Goal: Task Accomplishment & Management: Manage account settings

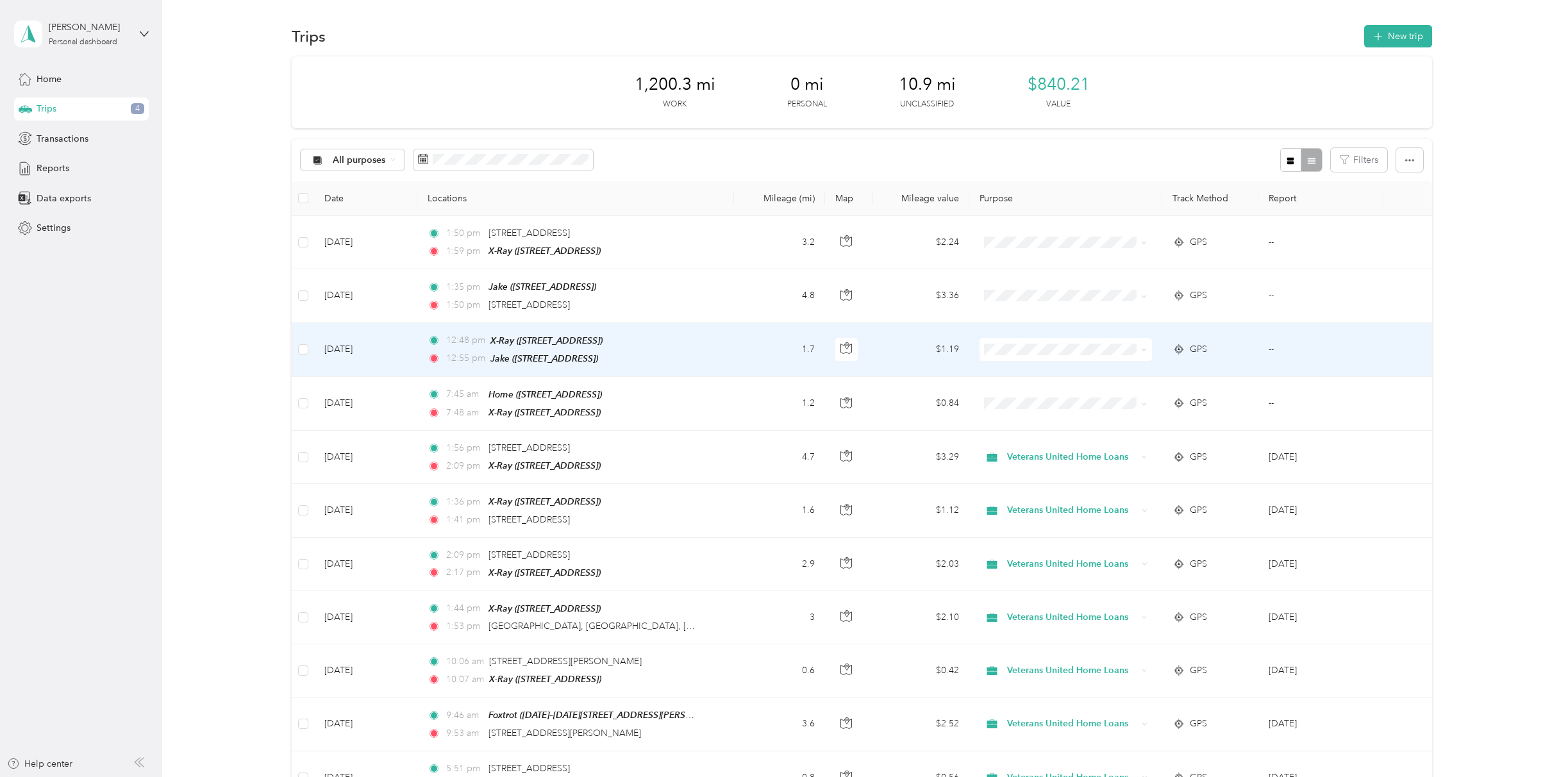
click at [1013, 377] on ol "Veterans United Home Loans Personal" at bounding box center [1064, 378] width 172 height 45
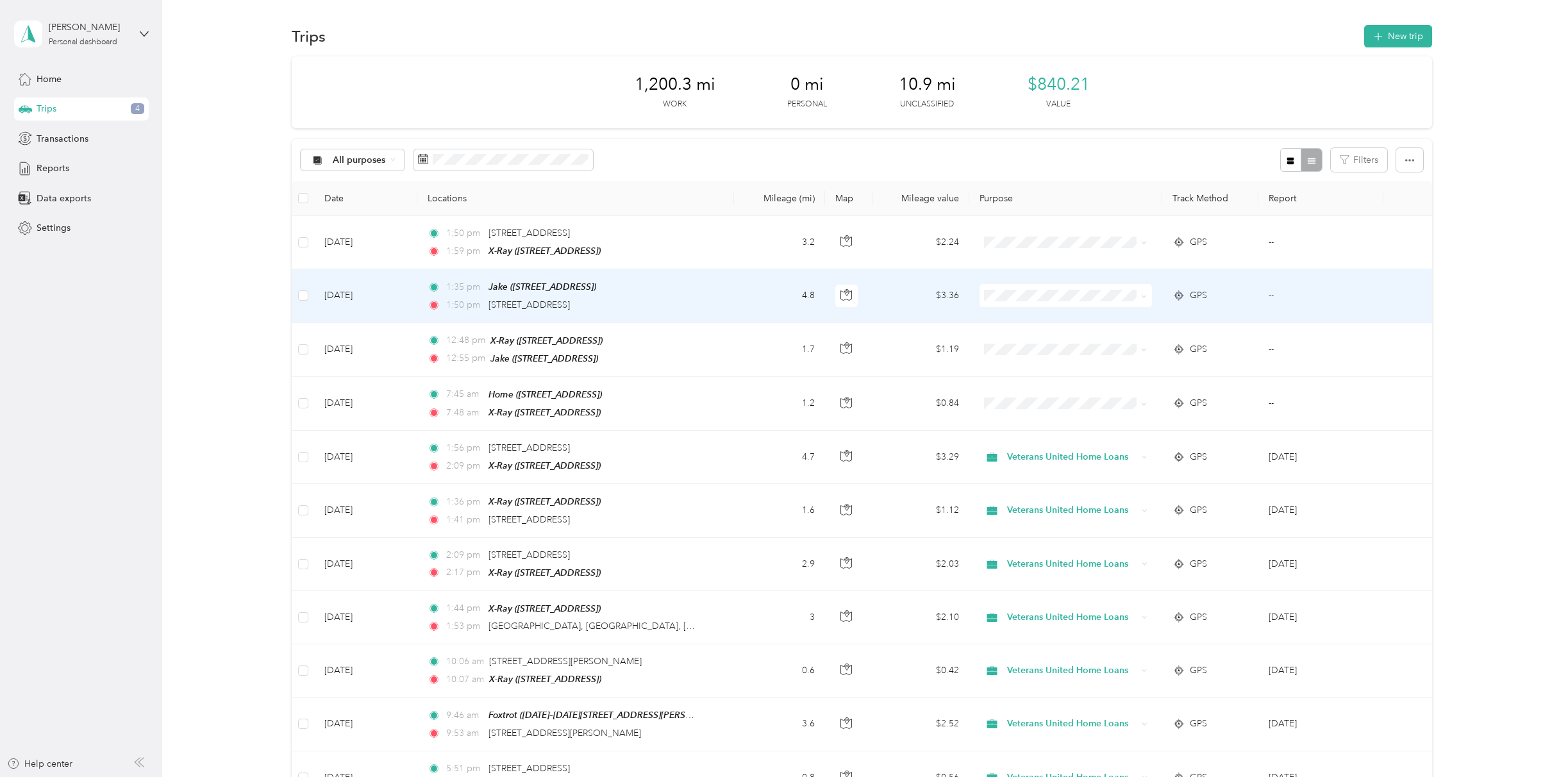
click at [998, 302] on span at bounding box center [1065, 295] width 172 height 23
click at [1010, 324] on span "Veterans United Home Loans" at bounding box center [1075, 318] width 131 height 13
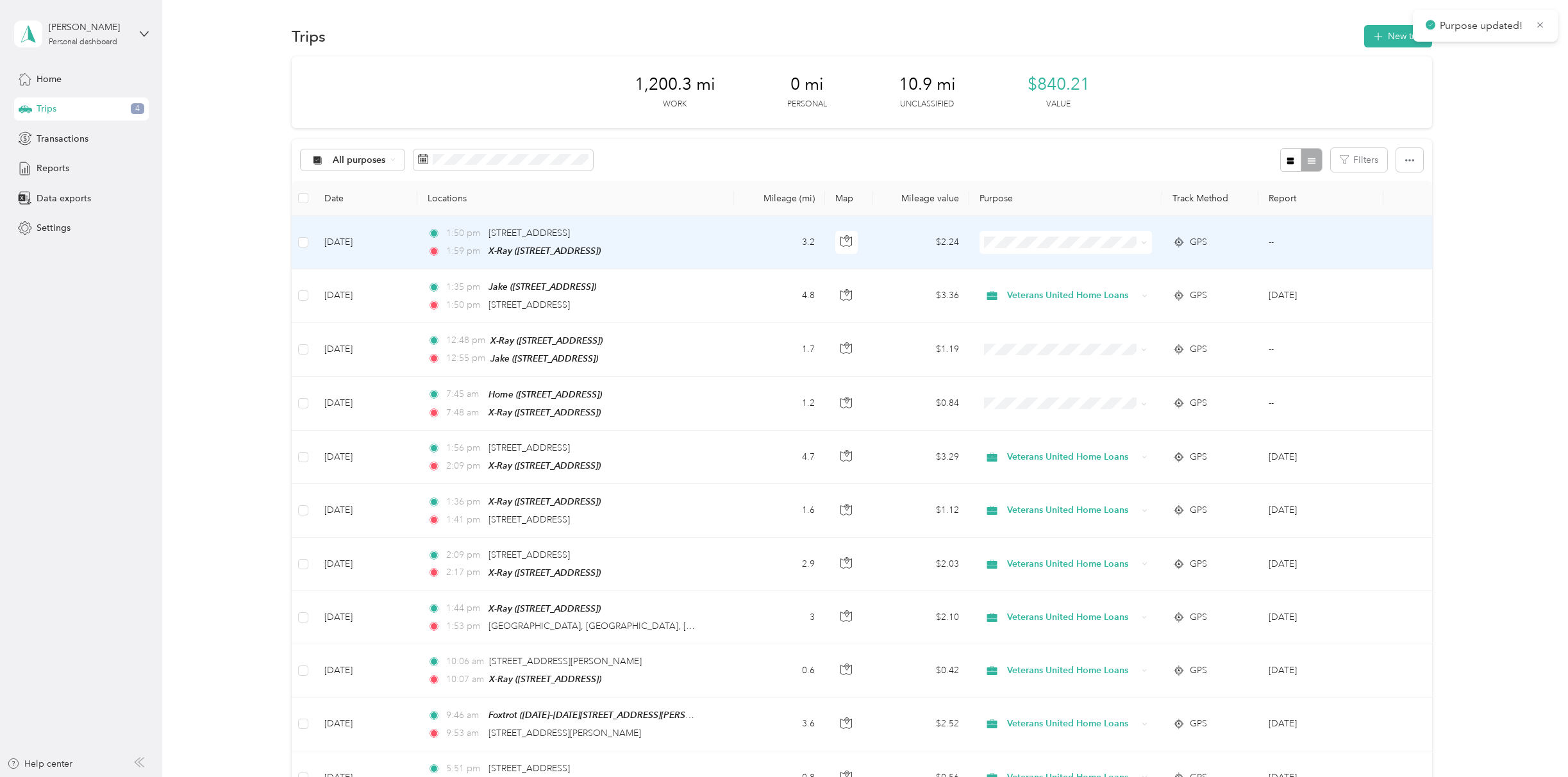
click at [998, 248] on span at bounding box center [1065, 242] width 172 height 23
click at [998, 252] on span at bounding box center [1065, 242] width 172 height 23
click at [1012, 262] on span "Veterans United Home Loans" at bounding box center [1075, 266] width 131 height 13
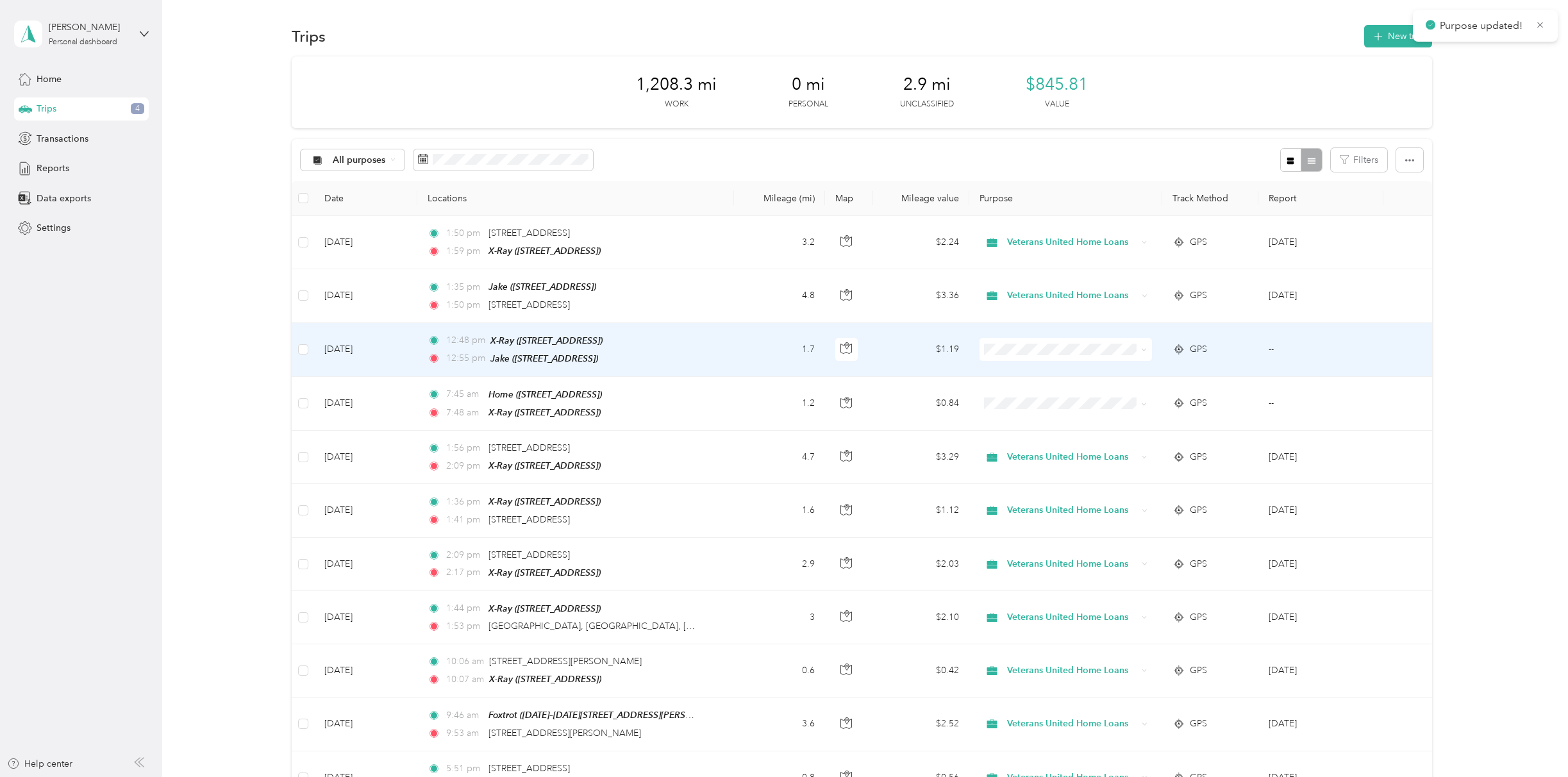
click at [1018, 341] on span at bounding box center [1065, 349] width 172 height 23
click at [1006, 374] on li "Veterans United Home Loans" at bounding box center [1064, 371] width 172 height 22
